Goal: Entertainment & Leisure: Consume media (video, audio)

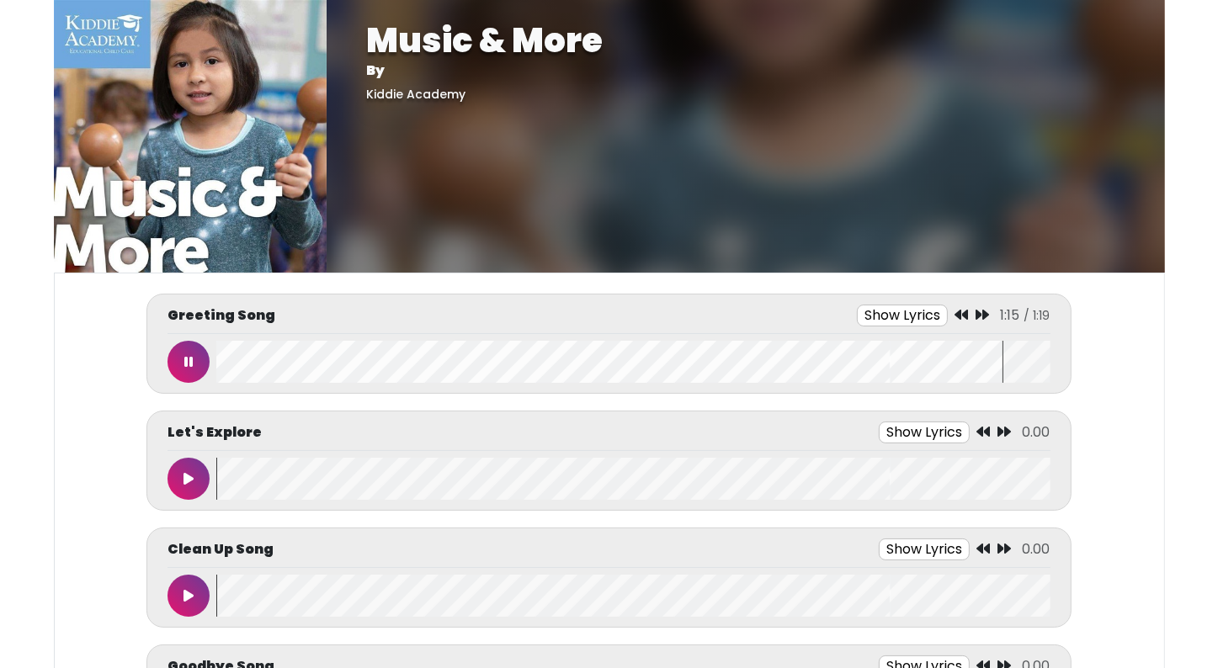
click at [185, 364] on icon at bounding box center [188, 361] width 8 height 13
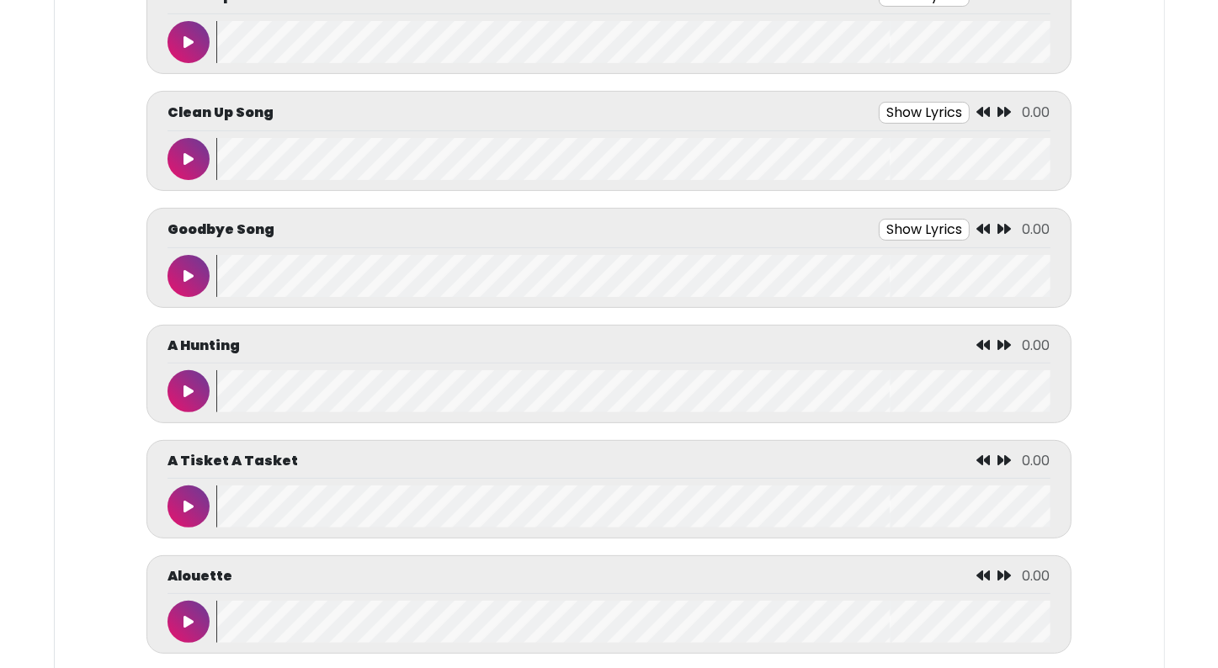
scroll to position [471, 0]
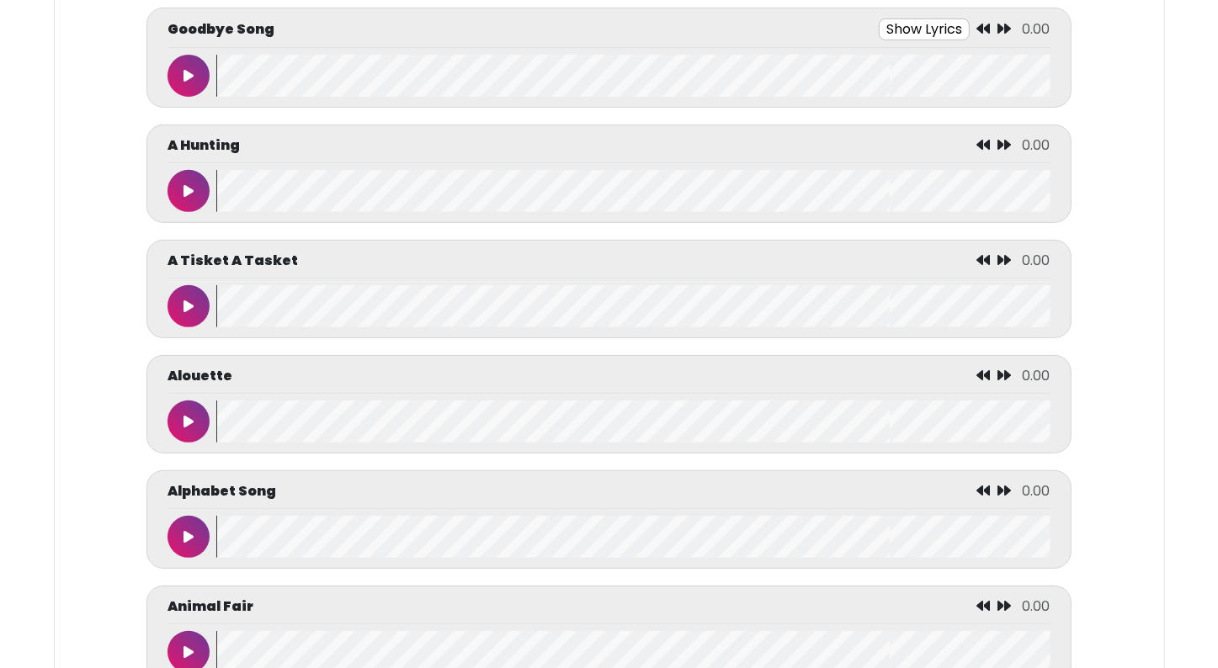
scroll to position [639, 0]
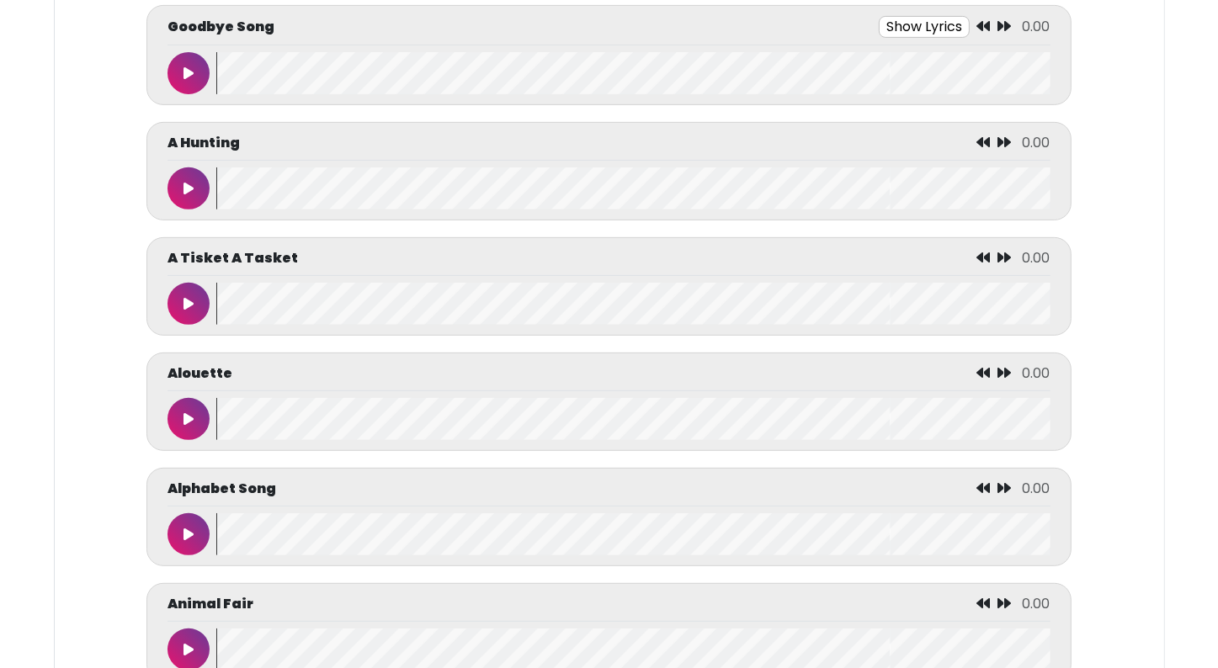
click at [198, 527] on button at bounding box center [188, 534] width 42 height 42
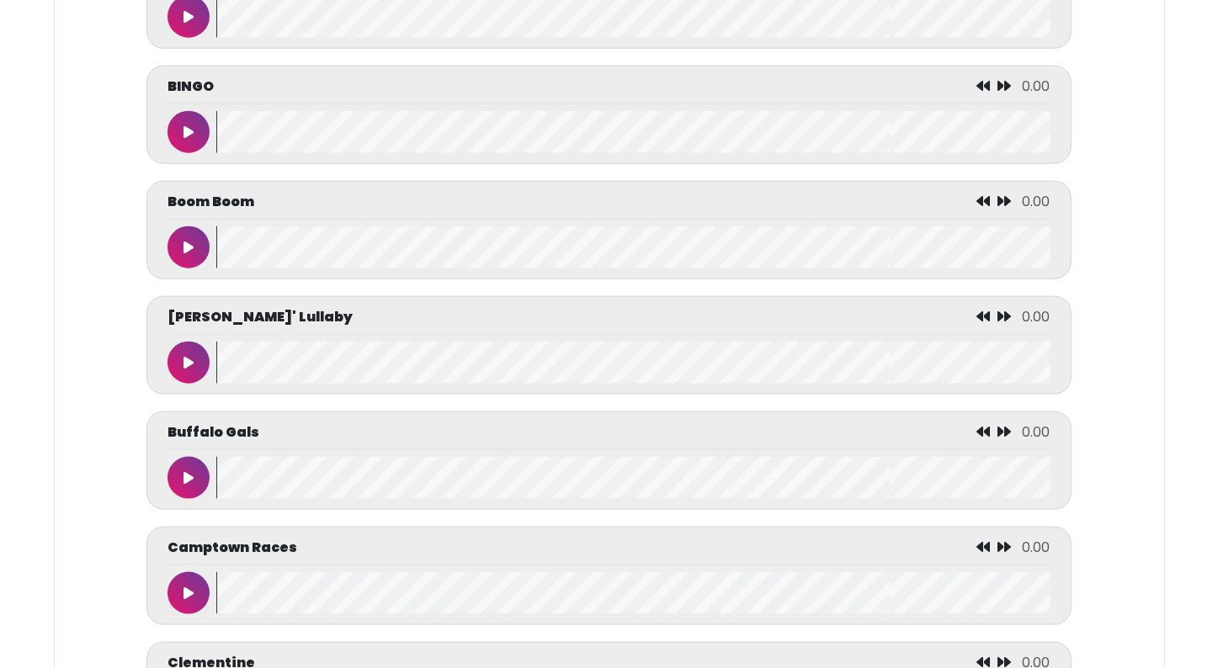
scroll to position [1885, 0]
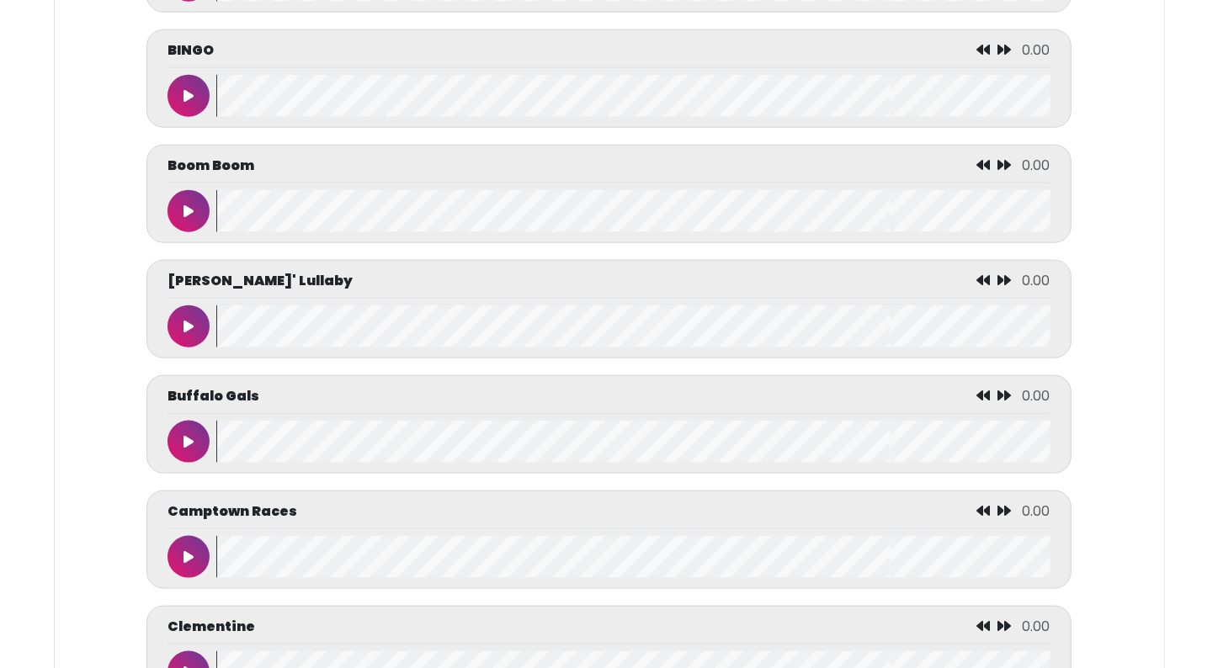
click at [189, 89] on icon at bounding box center [188, 95] width 10 height 13
click at [216, 103] on wave at bounding box center [632, 96] width 833 height 42
click at [188, 100] on icon at bounding box center [188, 95] width 8 height 13
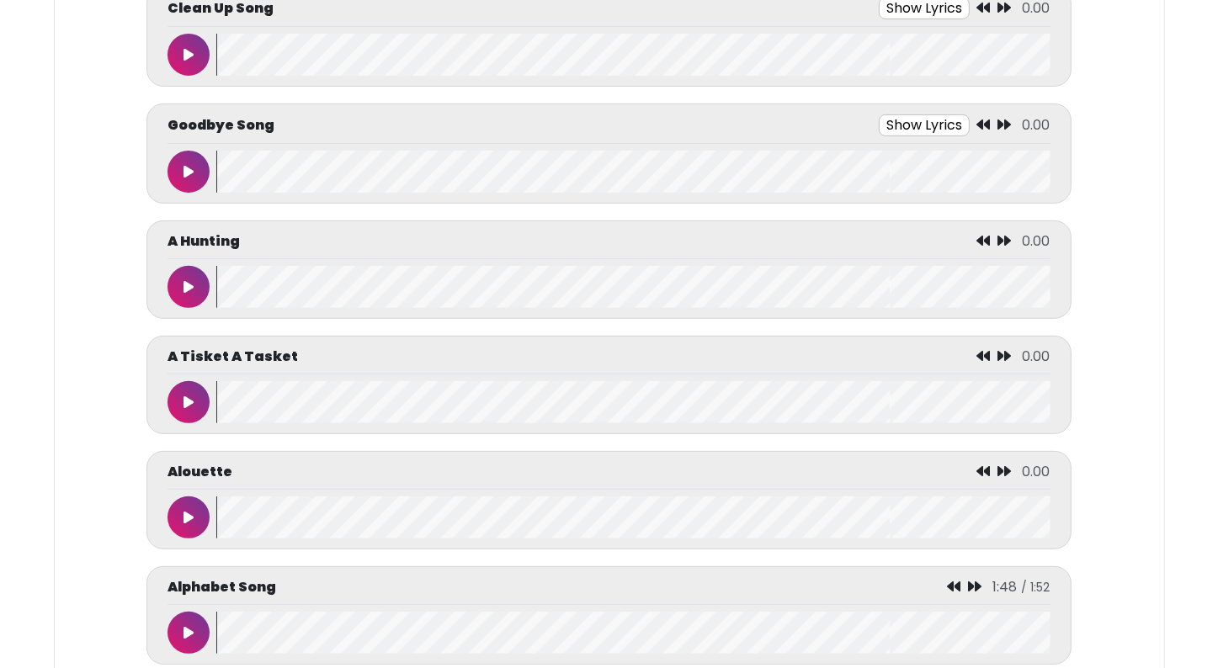
scroll to position [539, 0]
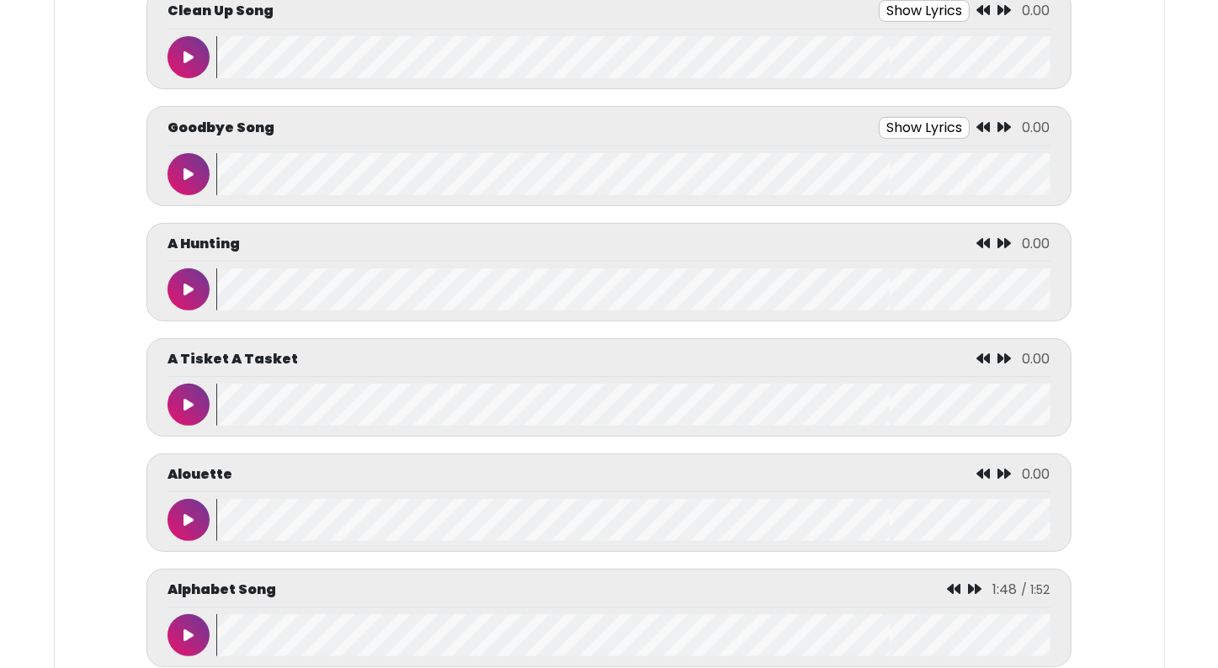
click at [182, 172] on button at bounding box center [188, 174] width 42 height 42
